Goal: Complete application form: Complete application form

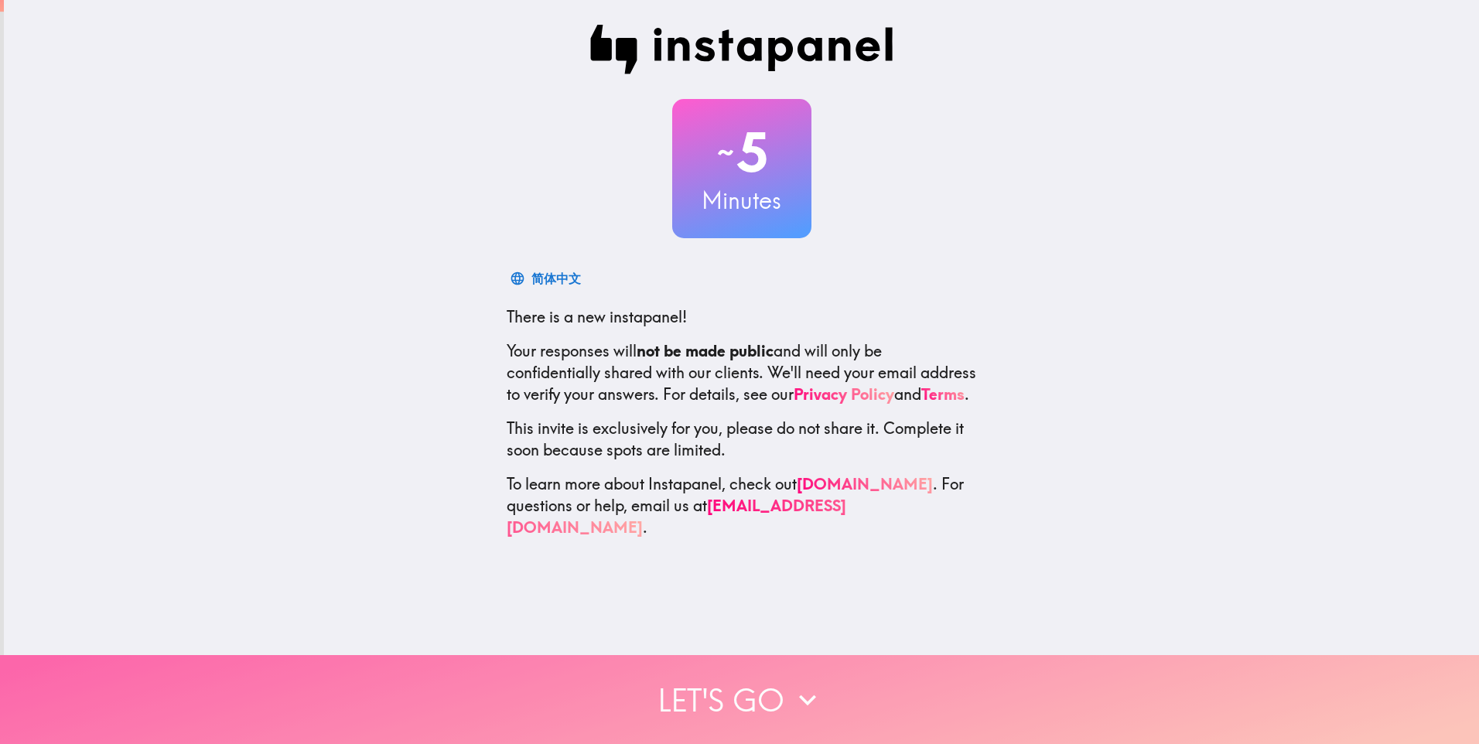
click at [709, 680] on button "Let's go" at bounding box center [739, 699] width 1479 height 89
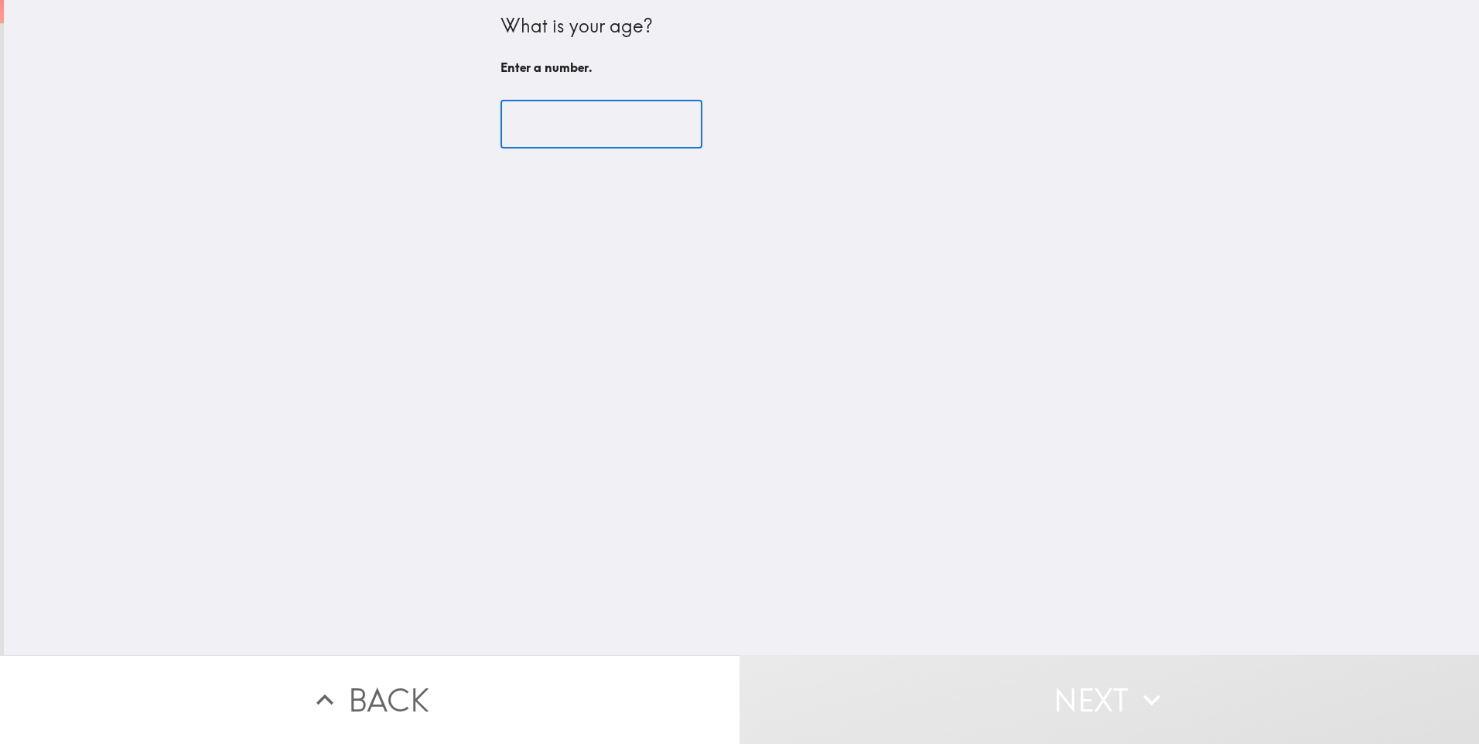
click at [604, 129] on input "number" at bounding box center [602, 125] width 202 height 48
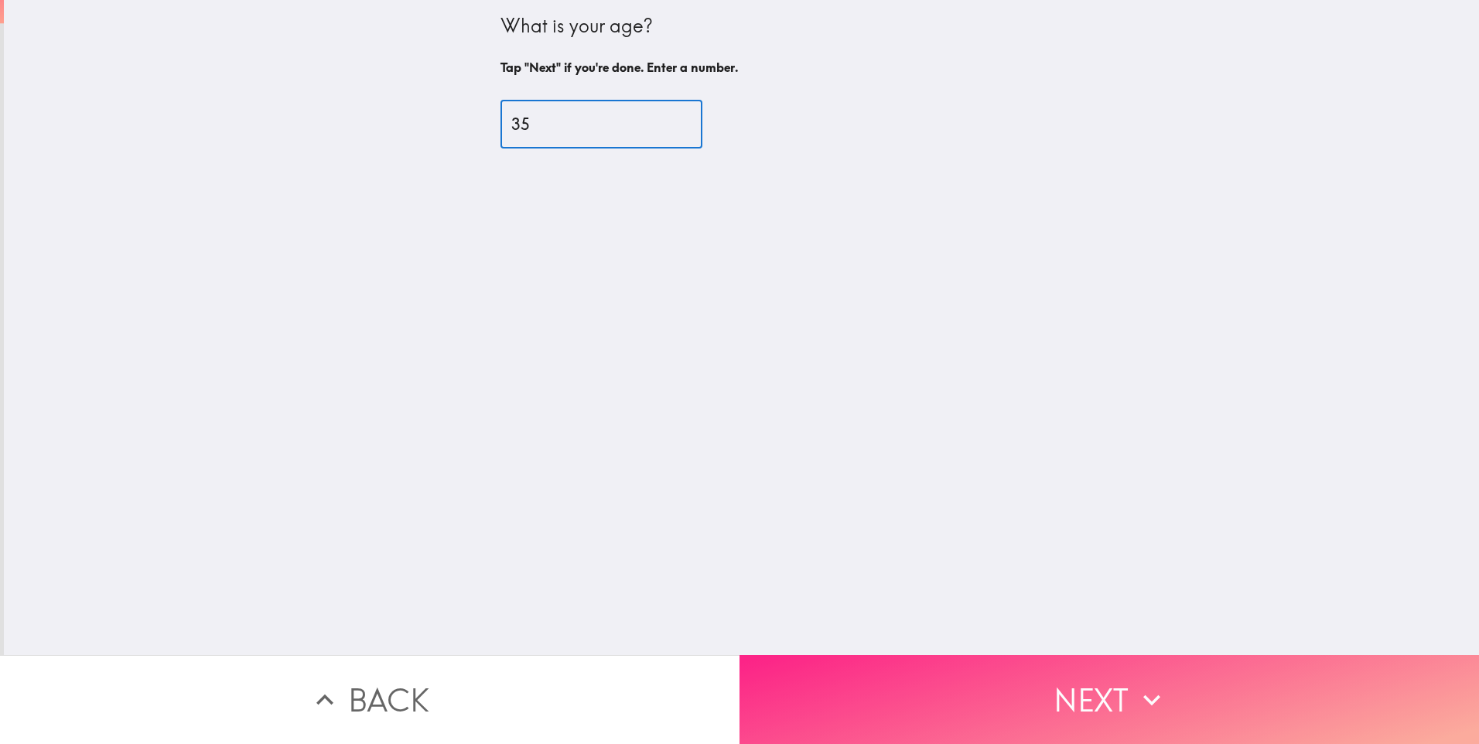
type input "35"
click at [1096, 687] on button "Next" at bounding box center [1110, 699] width 740 height 89
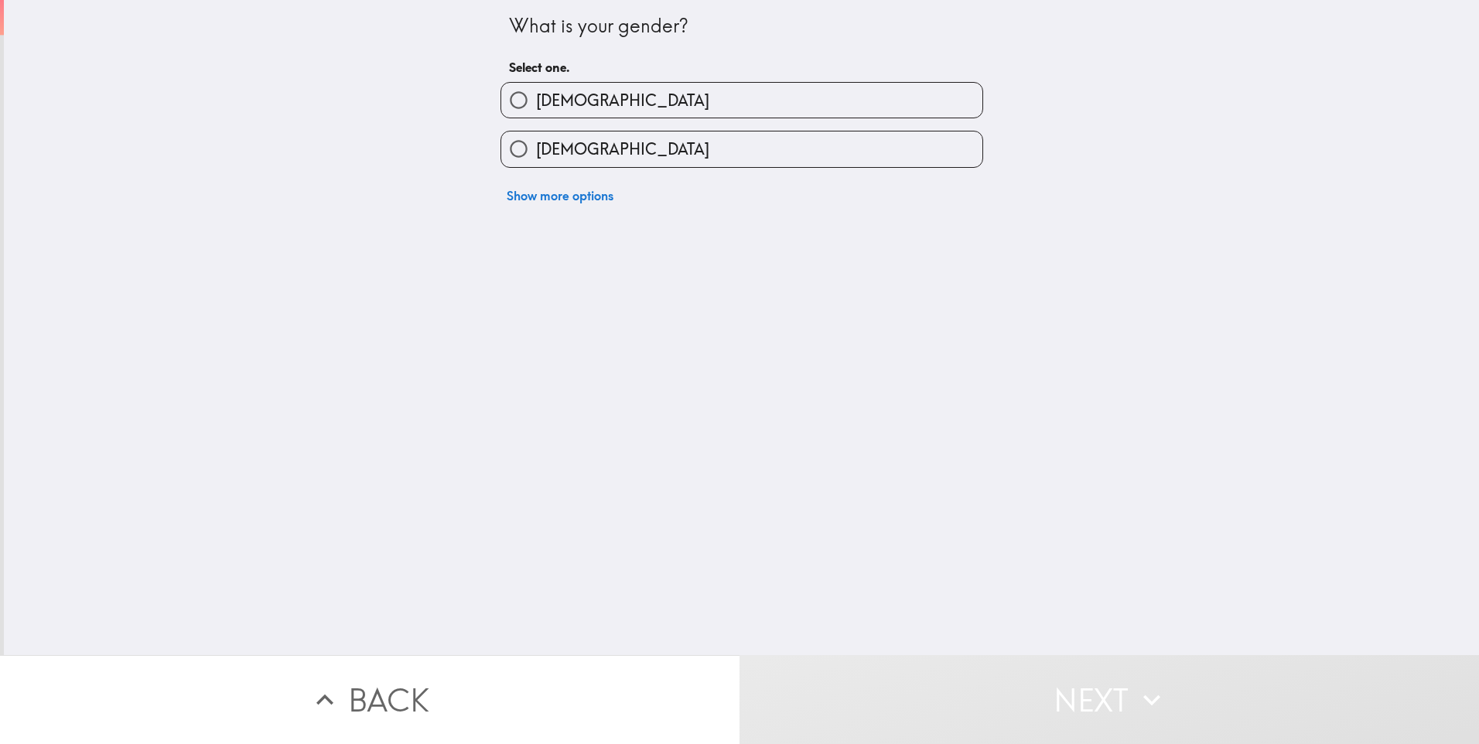
click at [586, 101] on label "[DEMOGRAPHIC_DATA]" at bounding box center [741, 100] width 481 height 35
click at [536, 101] on input "[DEMOGRAPHIC_DATA]" at bounding box center [518, 100] width 35 height 35
radio input "true"
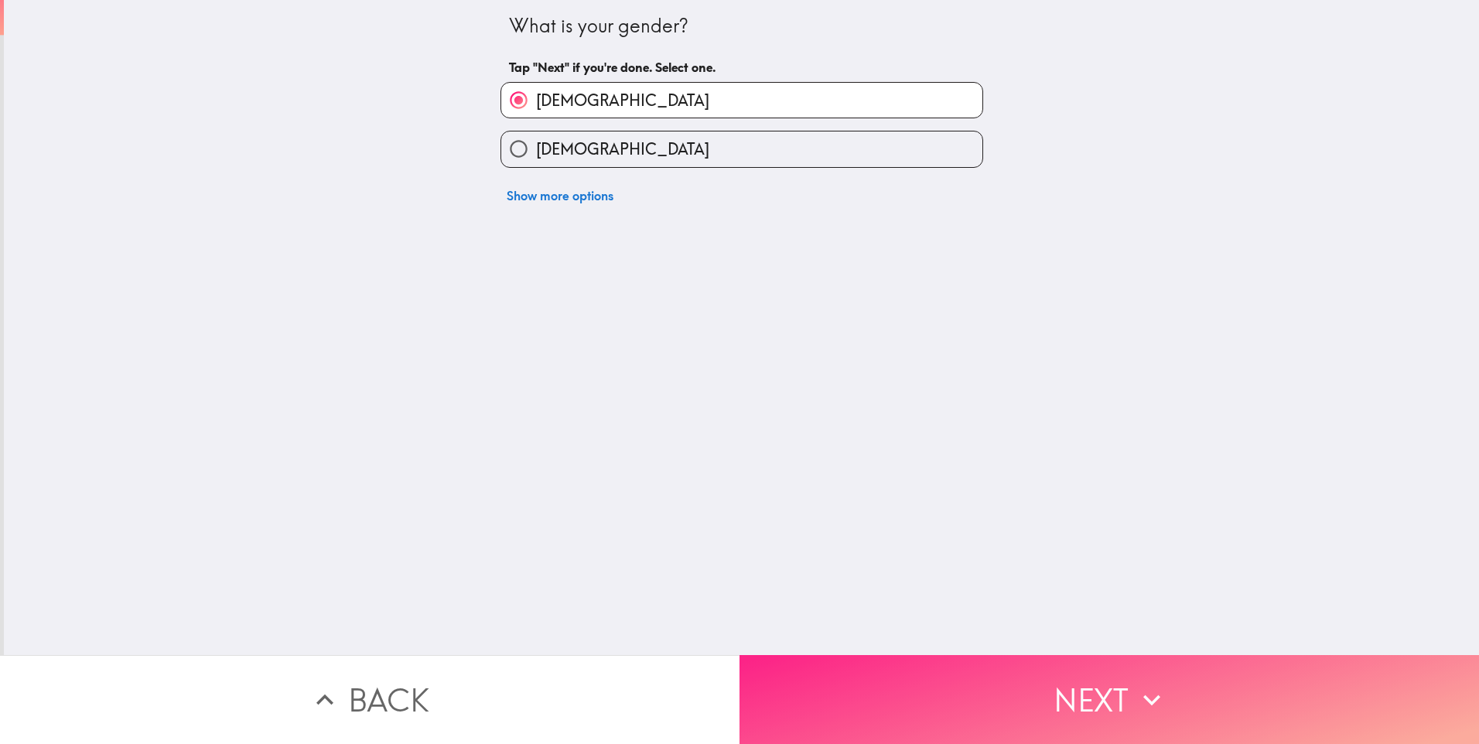
click at [1030, 685] on button "Next" at bounding box center [1110, 699] width 740 height 89
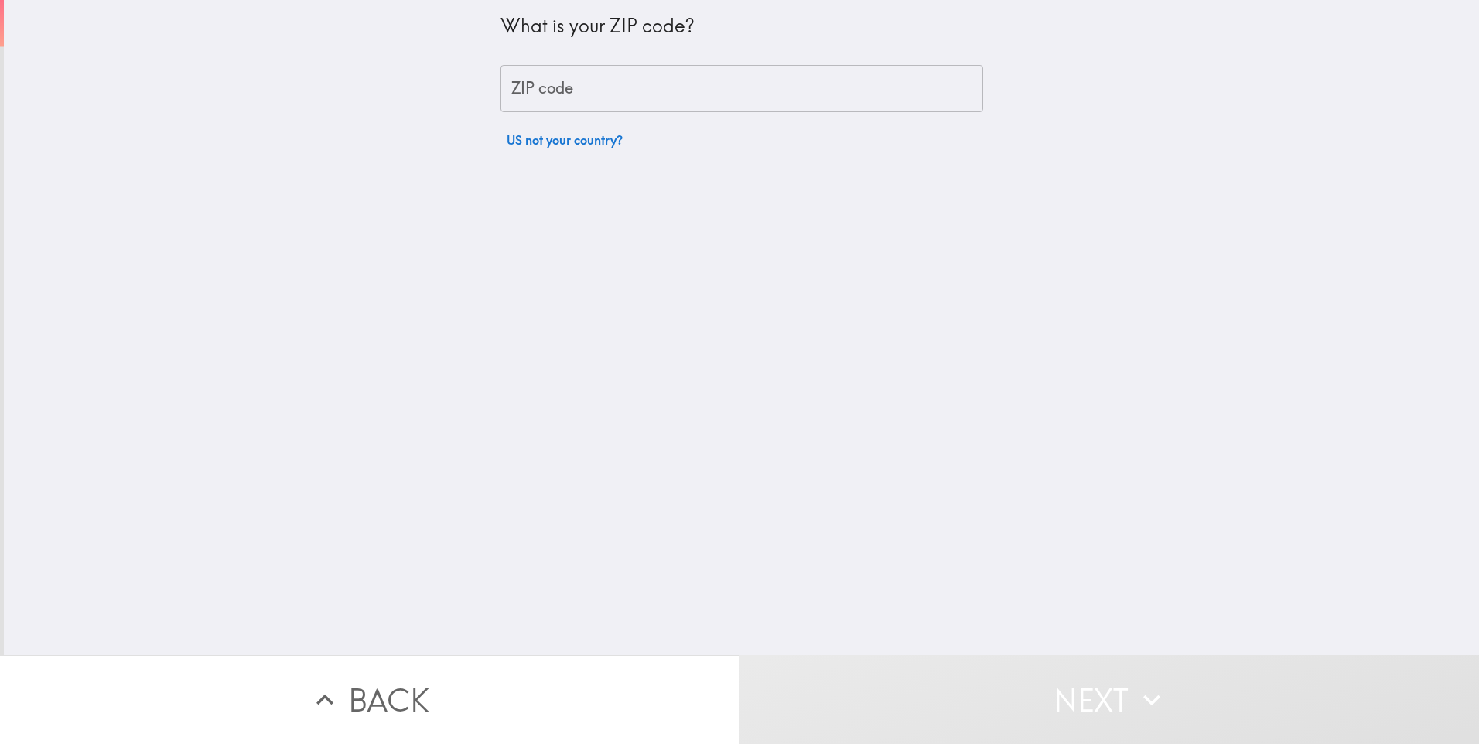
click at [763, 91] on input "ZIP code" at bounding box center [742, 89] width 483 height 48
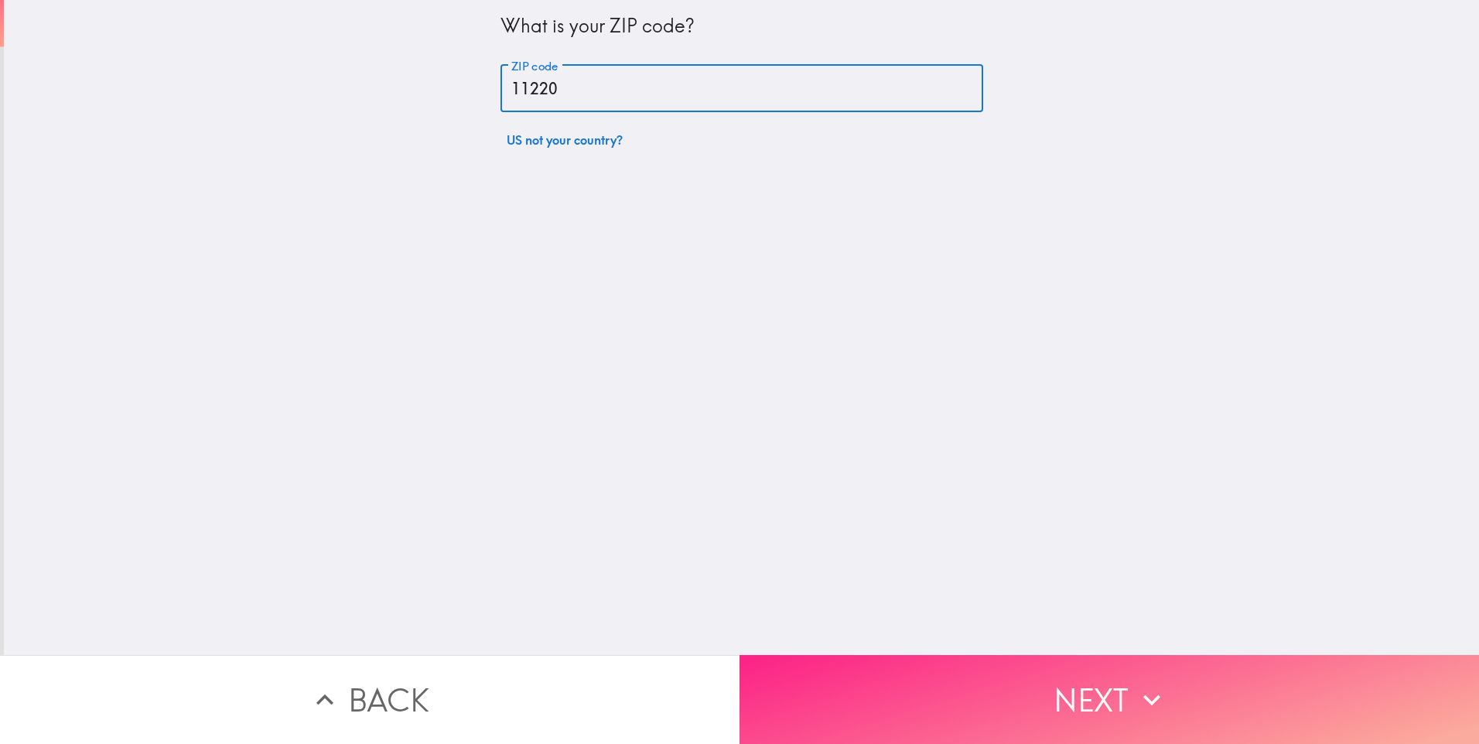
type input "11220"
click at [1111, 666] on button "Next" at bounding box center [1110, 699] width 740 height 89
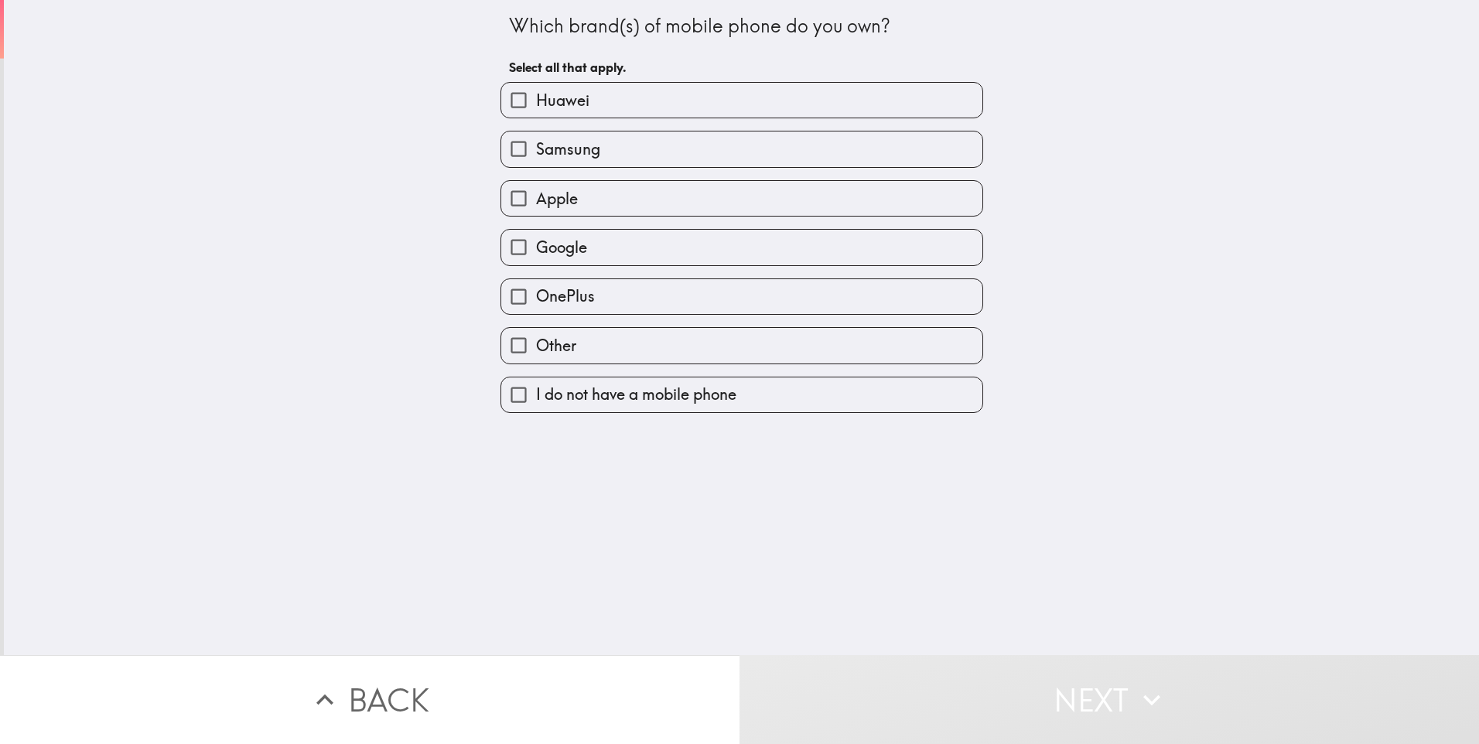
click at [594, 184] on label "Apple" at bounding box center [741, 198] width 481 height 35
click at [536, 184] on input "Apple" at bounding box center [518, 198] width 35 height 35
checkbox input "true"
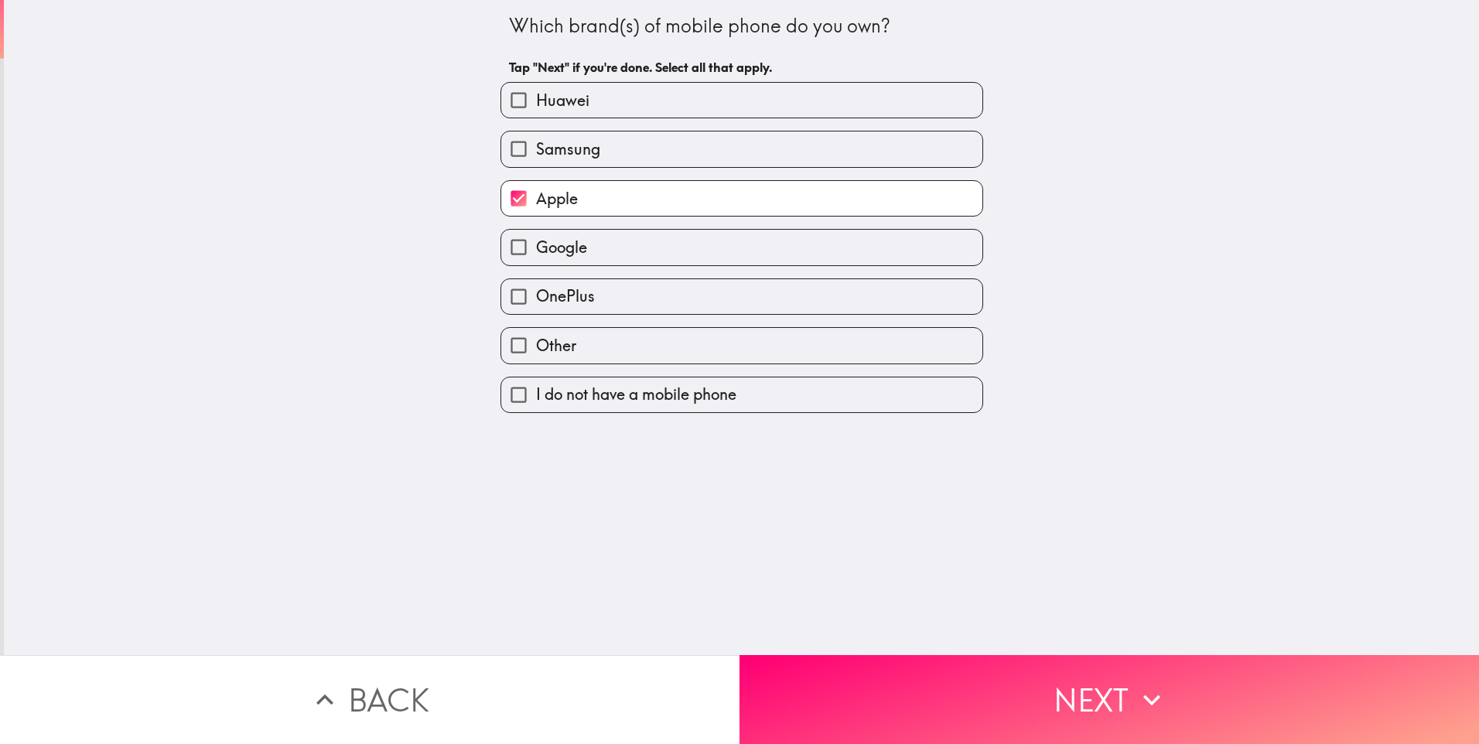
click at [1110, 678] on button "Next" at bounding box center [1110, 699] width 740 height 89
